Goal: Transaction & Acquisition: Purchase product/service

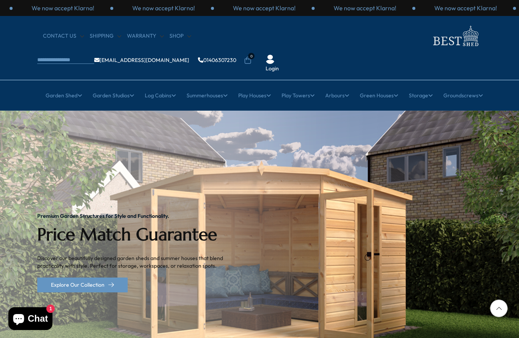
click at [312, 162] on link "10ft" at bounding box center [310, 168] width 10 height 13
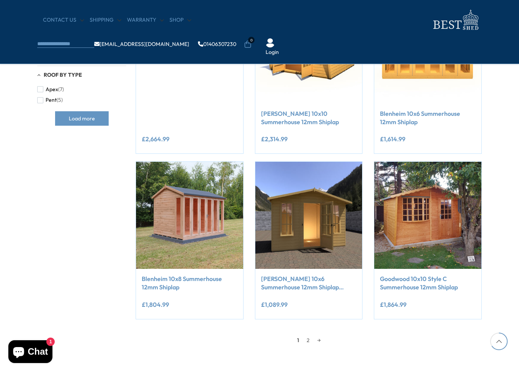
scroll to position [529, 0]
click at [307, 337] on link "2" at bounding box center [308, 339] width 11 height 11
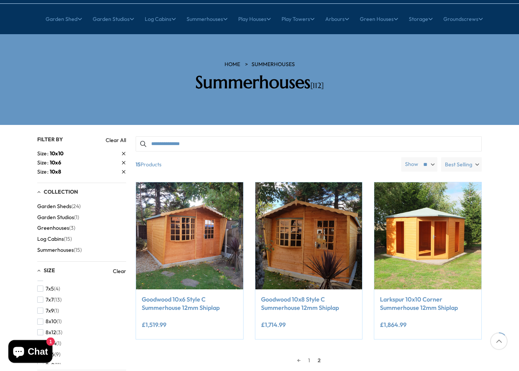
scroll to position [76, 0]
click at [407, 295] on link "Larkspur 10x10 Corner Summerhouse 12mm Shiplap" at bounding box center [428, 303] width 96 height 17
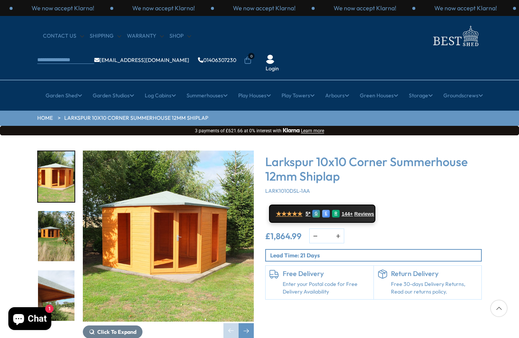
click at [209, 236] on img "1 / 16" at bounding box center [168, 235] width 171 height 171
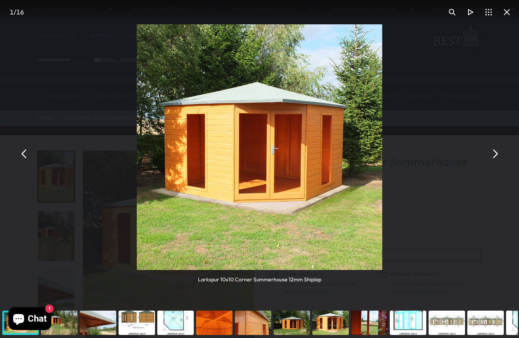
click at [494, 153] on button "You can close this modal content with the ESC key" at bounding box center [495, 154] width 18 height 18
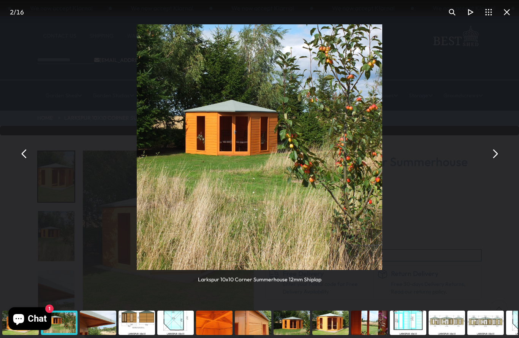
click at [496, 153] on button "You can close this modal content with the ESC key" at bounding box center [495, 154] width 18 height 18
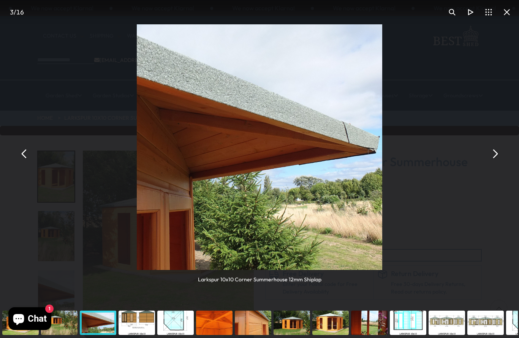
click at [496, 153] on button "You can close this modal content with the ESC key" at bounding box center [495, 154] width 18 height 18
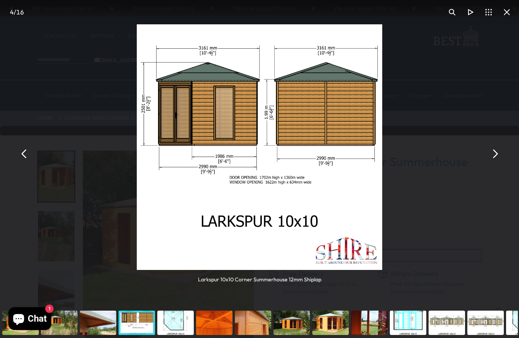
click at [499, 152] on button "You can close this modal content with the ESC key" at bounding box center [495, 154] width 18 height 18
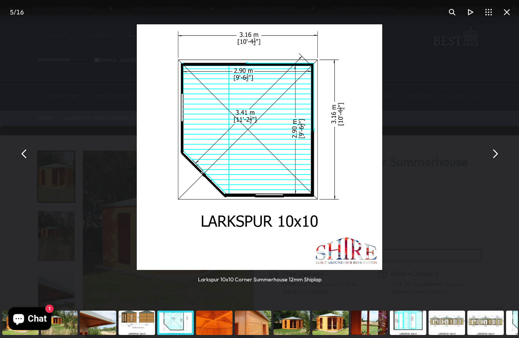
click at [496, 155] on button "You can close this modal content with the ESC key" at bounding box center [495, 154] width 18 height 18
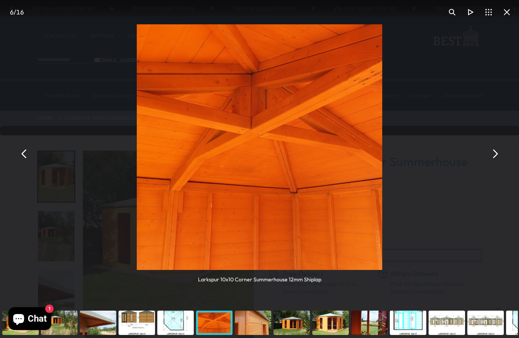
click at [494, 154] on button "You can close this modal content with the ESC key" at bounding box center [495, 154] width 18 height 18
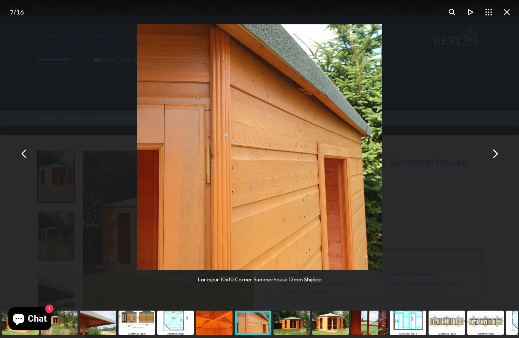
click at [498, 152] on button "You can close this modal content with the ESC key" at bounding box center [495, 154] width 18 height 18
